Goal: Task Accomplishment & Management: Use online tool/utility

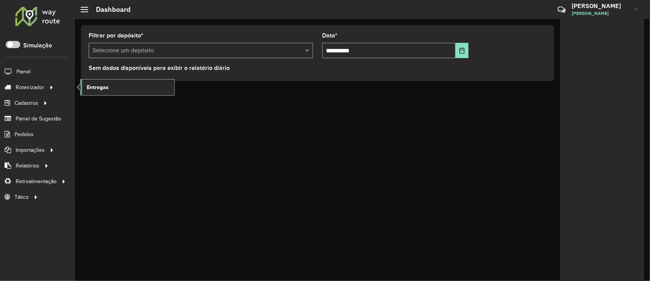
click at [100, 87] on span "Entregas" at bounding box center [98, 87] width 22 height 8
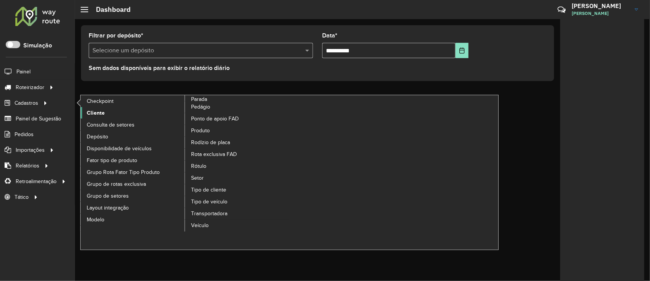
click at [95, 117] on link "Cliente" at bounding box center [133, 112] width 105 height 11
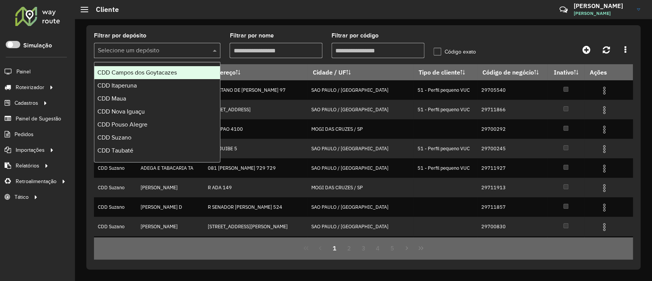
click at [185, 52] on input "text" at bounding box center [150, 50] width 104 height 9
click at [153, 87] on div "CDD Itaperuna" at bounding box center [157, 85] width 126 height 13
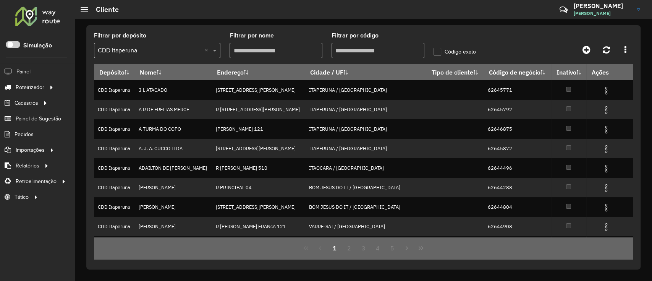
click at [388, 52] on hb-app "Aguarde... Pop-up bloqueado! Seu navegador bloqueou automáticamente a abertura …" at bounding box center [326, 140] width 652 height 281
click at [388, 52] on input "Filtrar por código" at bounding box center [378, 50] width 93 height 15
paste input "*****"
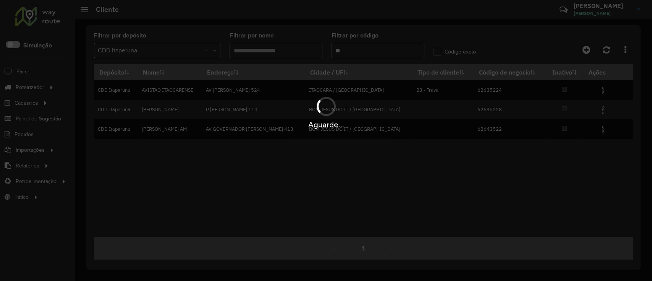
type input "*"
paste input "*****"
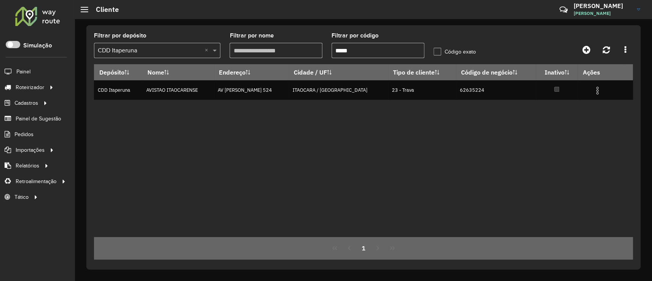
type input "*****"
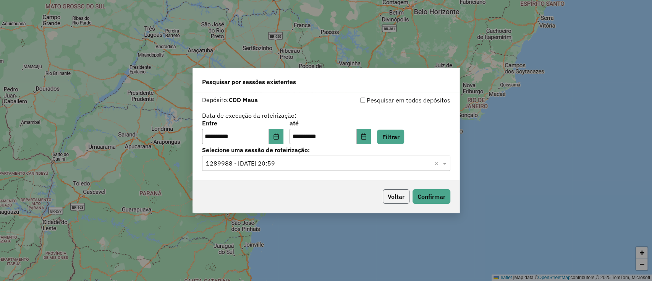
click at [393, 197] on button "Voltar" at bounding box center [396, 196] width 27 height 15
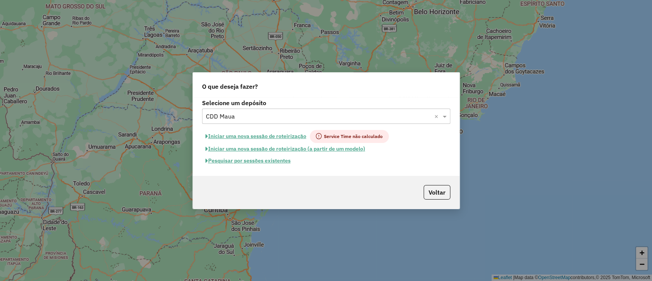
click at [258, 122] on div "Selecione um depósito × CDD Maua ×" at bounding box center [326, 115] width 248 height 15
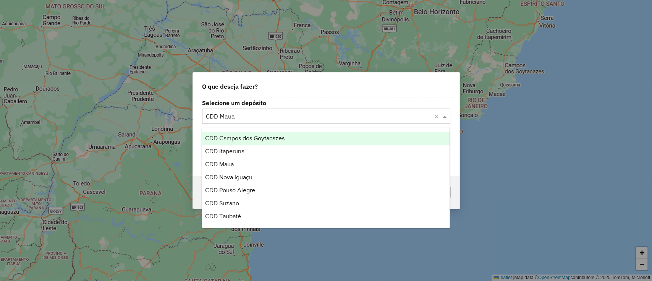
click at [250, 143] on div "CDD Campos dos Goytacazes" at bounding box center [326, 138] width 248 height 13
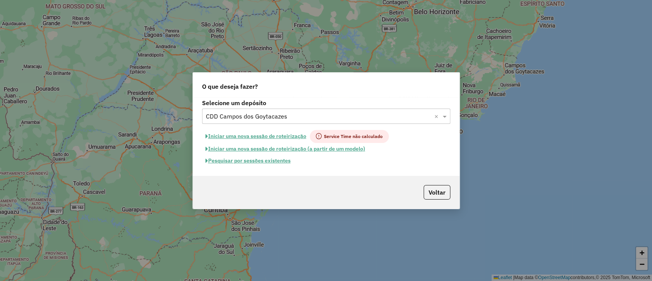
click at [264, 161] on button "Pesquisar por sessões existentes" at bounding box center [248, 161] width 92 height 12
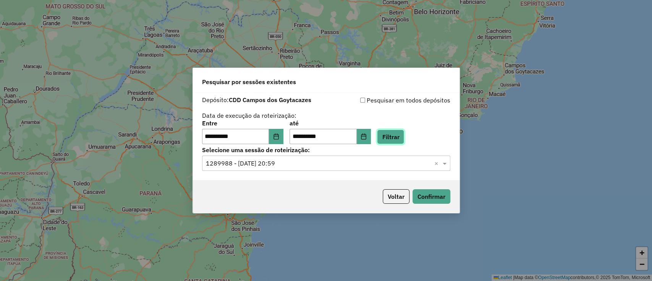
click at [404, 142] on button "Filtrar" at bounding box center [390, 136] width 27 height 15
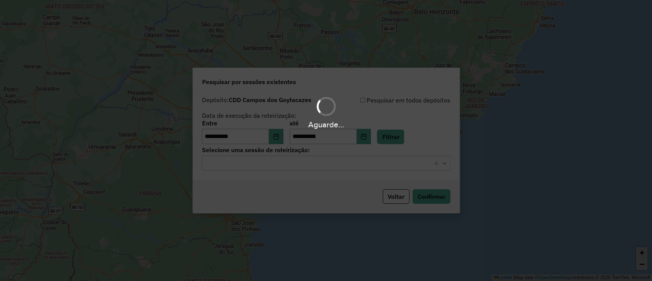
click at [321, 164] on hb-app "**********" at bounding box center [326, 140] width 652 height 281
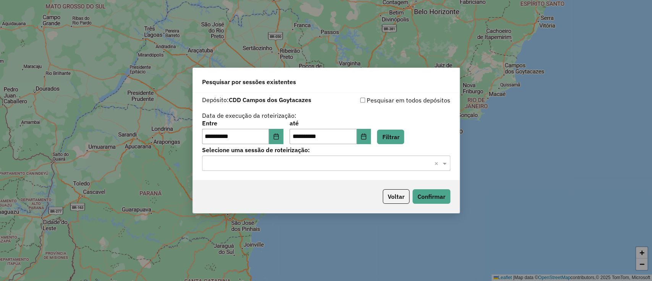
click at [321, 164] on input "text" at bounding box center [318, 163] width 225 height 9
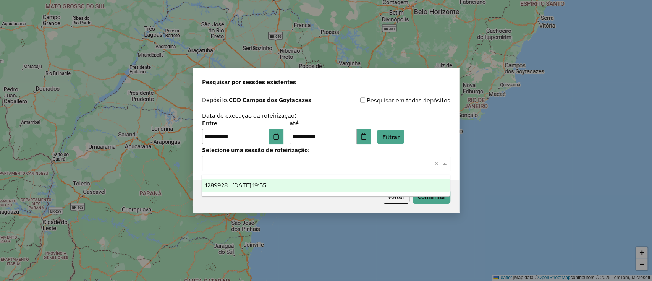
click at [309, 186] on div "1289928 - 07/10/2025 19:55" at bounding box center [326, 185] width 248 height 13
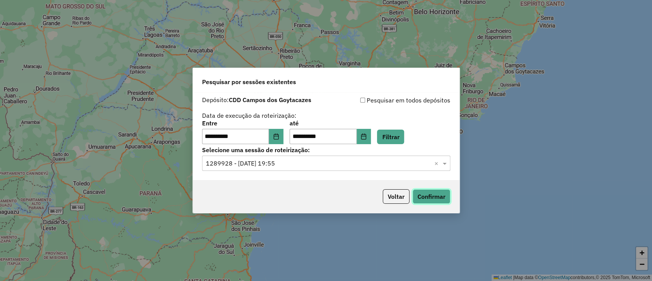
click at [425, 194] on button "Confirmar" at bounding box center [432, 196] width 38 height 15
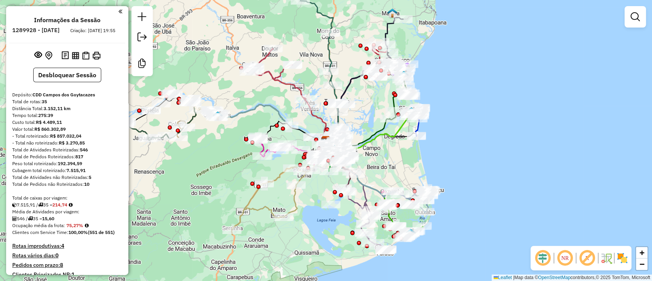
click at [542, 250] on em at bounding box center [543, 258] width 18 height 18
click at [583, 253] on em at bounding box center [587, 258] width 18 height 18
click at [624, 255] on img at bounding box center [622, 258] width 12 height 12
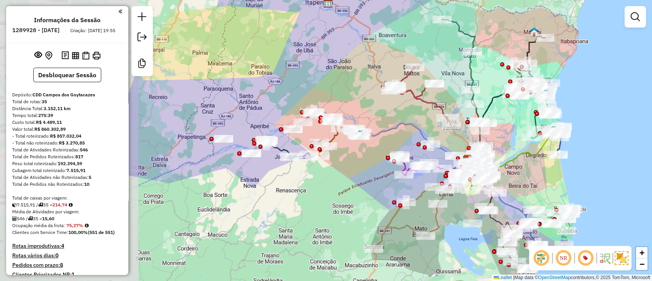
drag, startPoint x: 210, startPoint y: 157, endPoint x: 342, endPoint y: 178, distance: 133.3
click at [358, 175] on div "Janela de atendimento Grade de atendimento Capacidade Transportadoras Veículos …" at bounding box center [326, 140] width 652 height 281
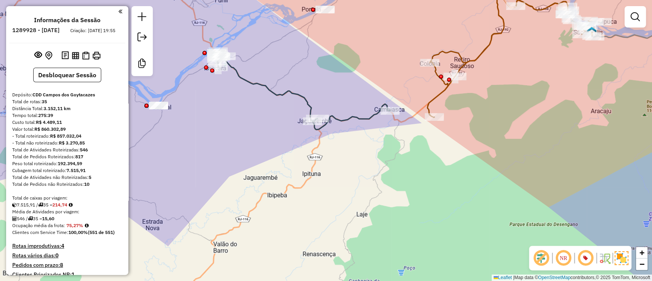
click at [275, 95] on icon at bounding box center [302, 90] width 173 height 79
select select "**********"
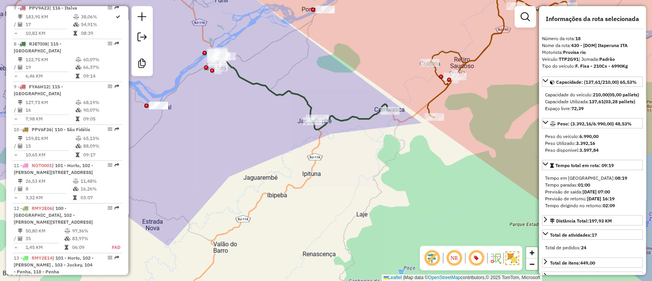
scroll to position [1035, 0]
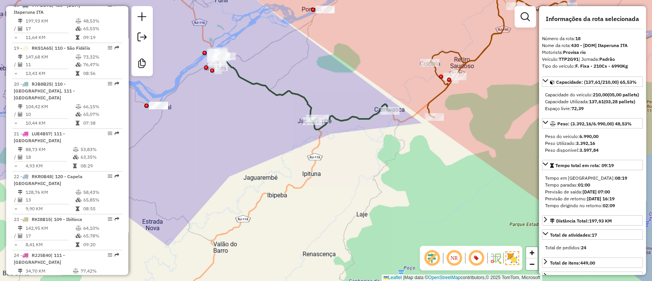
click at [568, 57] on strong "TTP2G91" at bounding box center [569, 59] width 20 height 6
copy div "TTP2G91"
